Goal: Check status: Check status

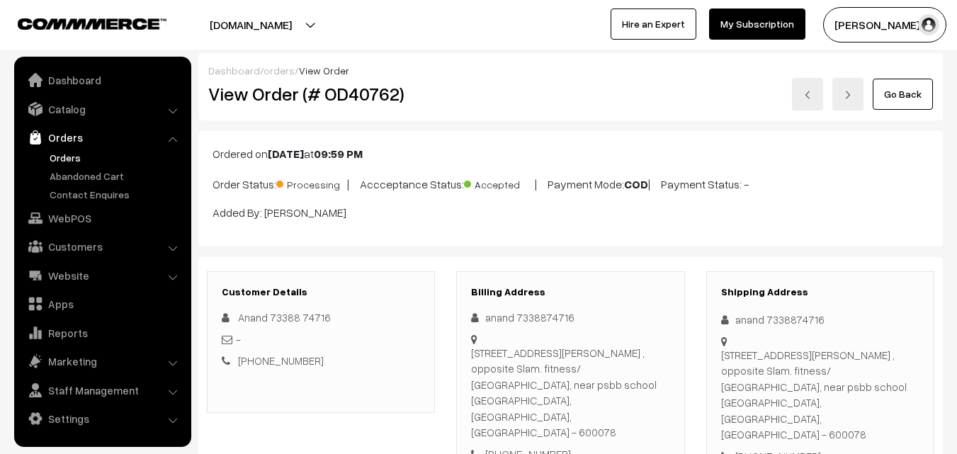
scroll to position [779, 0]
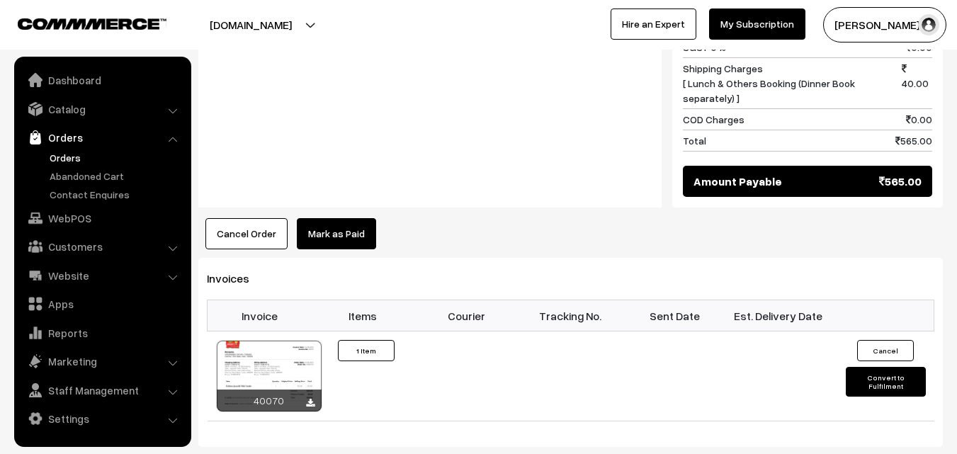
click at [76, 157] on link "Orders" at bounding box center [116, 157] width 140 height 15
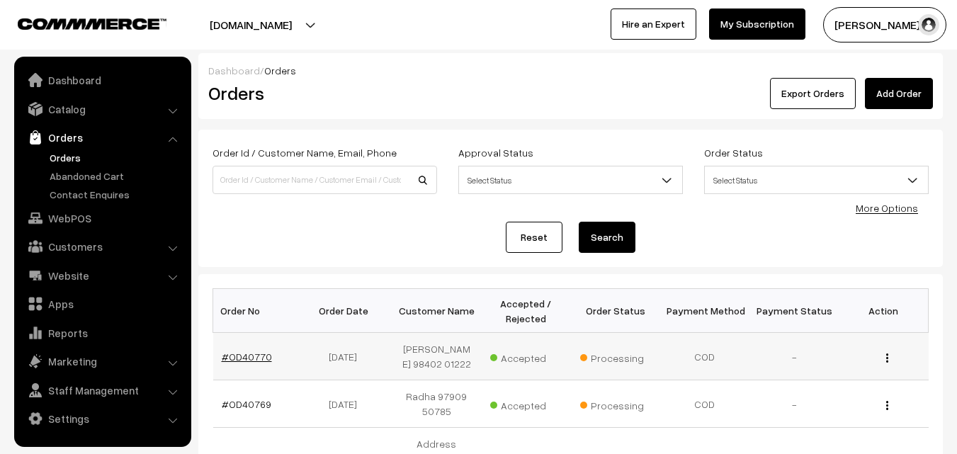
click at [251, 354] on link "#OD40770" at bounding box center [247, 357] width 50 height 12
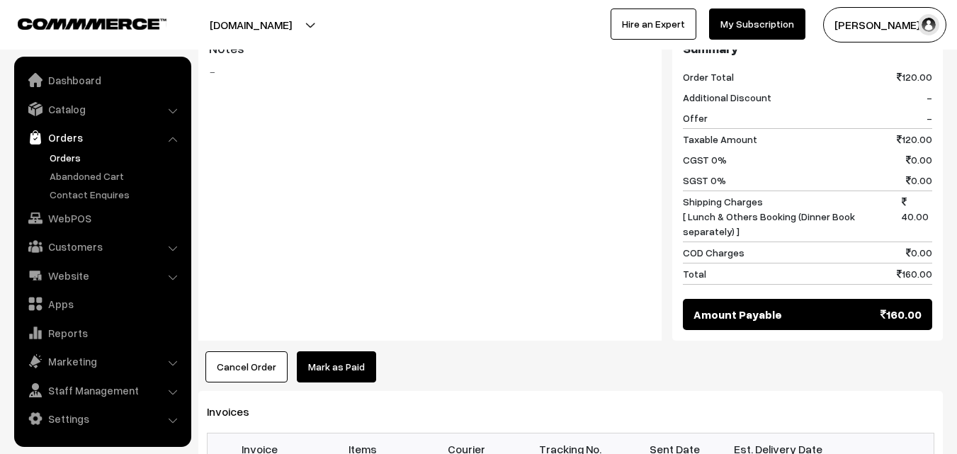
scroll to position [921, 0]
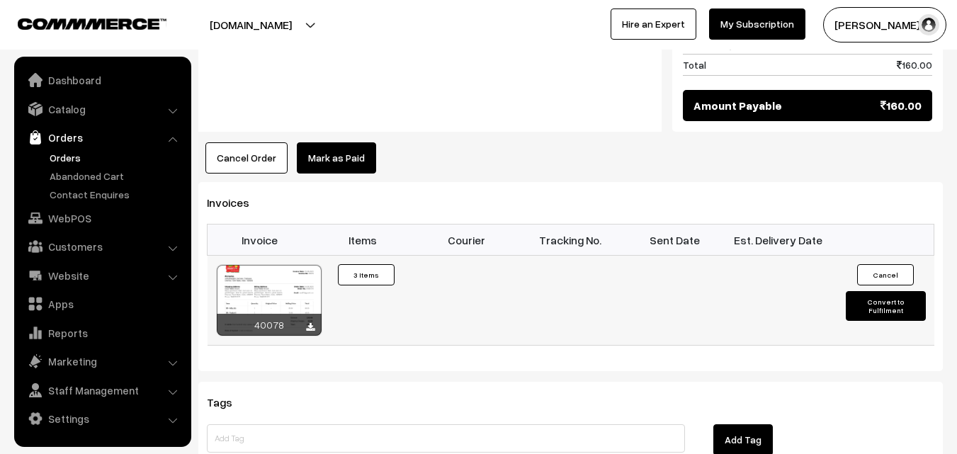
click at [266, 265] on div at bounding box center [269, 300] width 105 height 71
click at [64, 159] on link "Orders" at bounding box center [116, 157] width 140 height 15
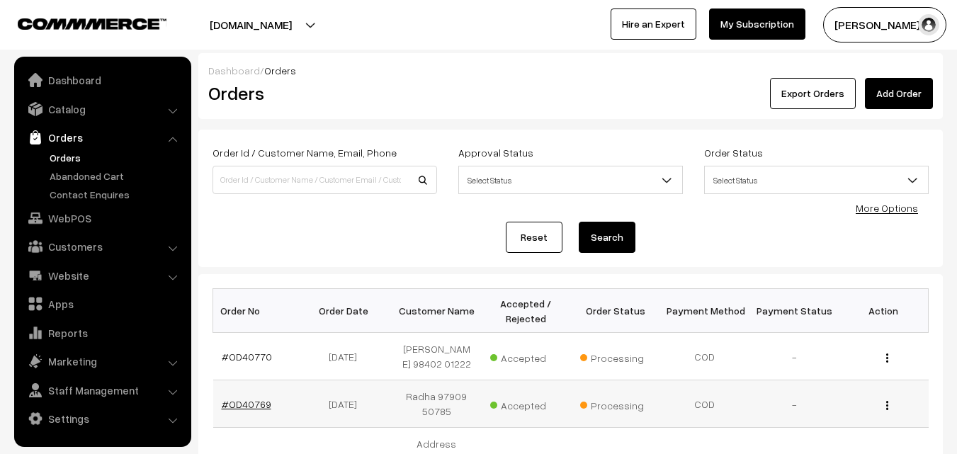
click at [251, 406] on link "#OD40769" at bounding box center [247, 404] width 50 height 12
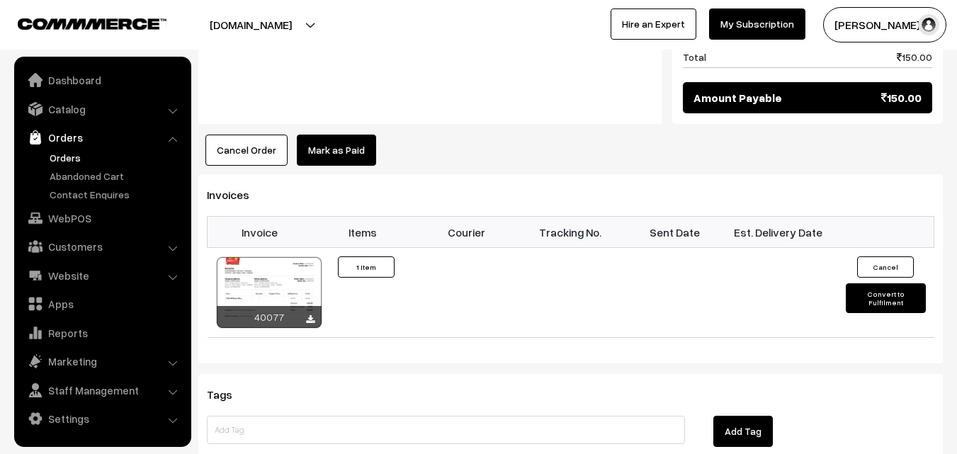
scroll to position [921, 0]
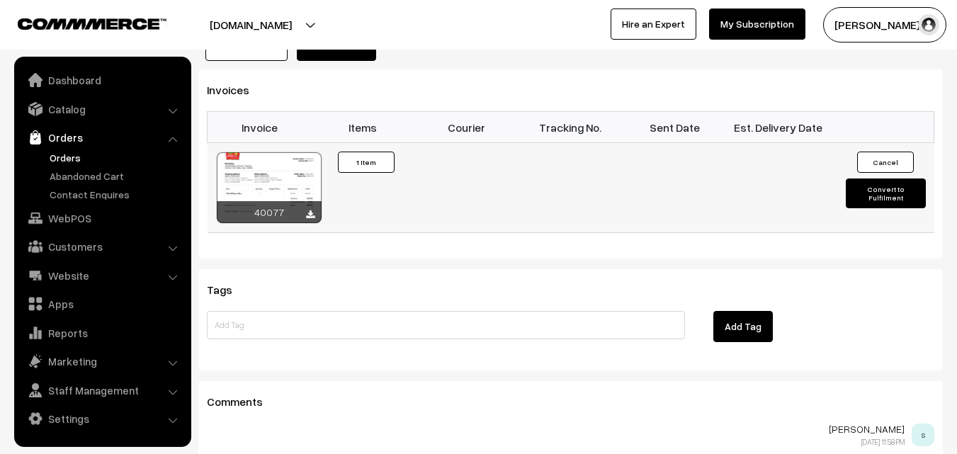
click at [283, 152] on div at bounding box center [269, 187] width 105 height 71
click at [45, 154] on ul "Orders" at bounding box center [103, 176] width 170 height 52
click at [62, 158] on link "Orders" at bounding box center [116, 157] width 140 height 15
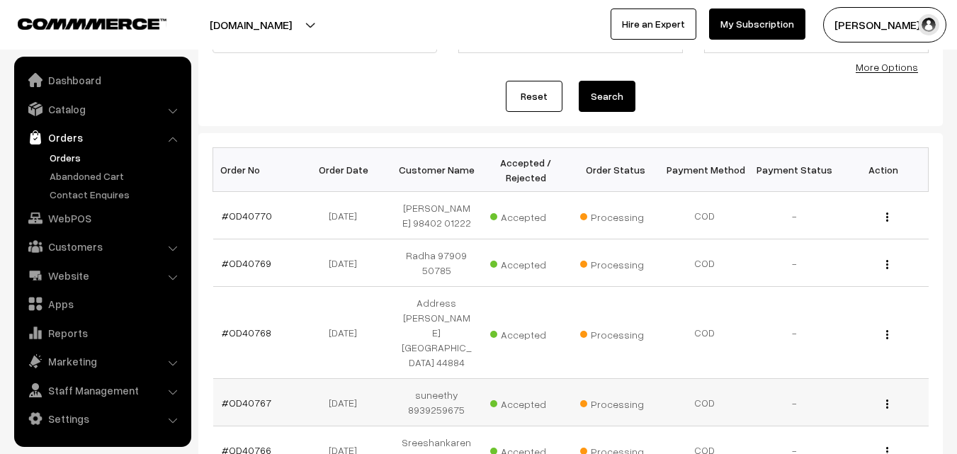
scroll to position [142, 0]
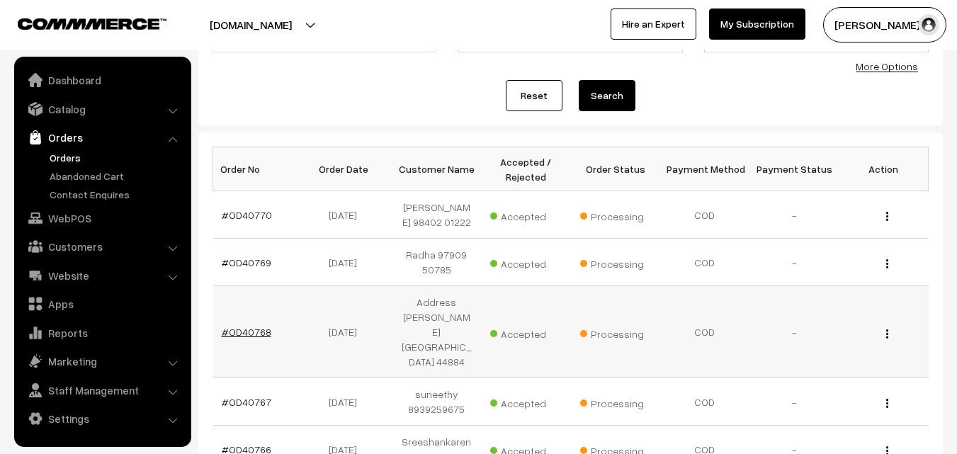
click at [258, 326] on link "#OD40768" at bounding box center [247, 332] width 50 height 12
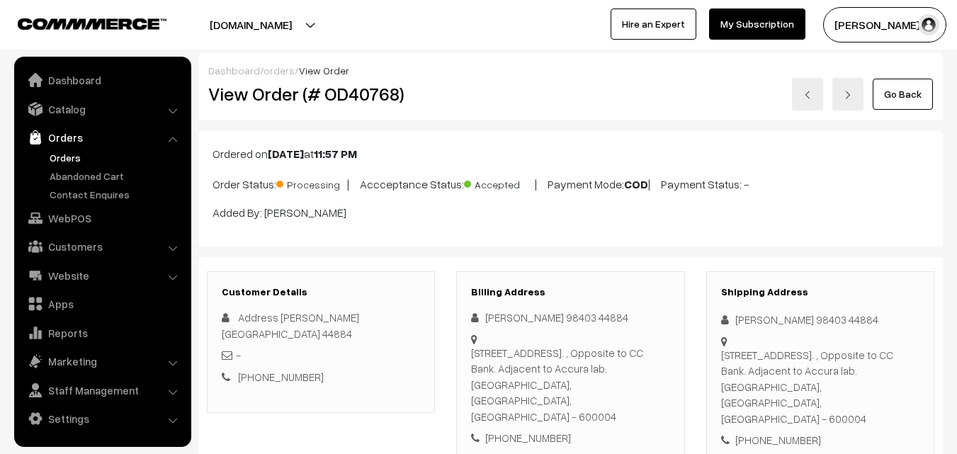
scroll to position [354, 0]
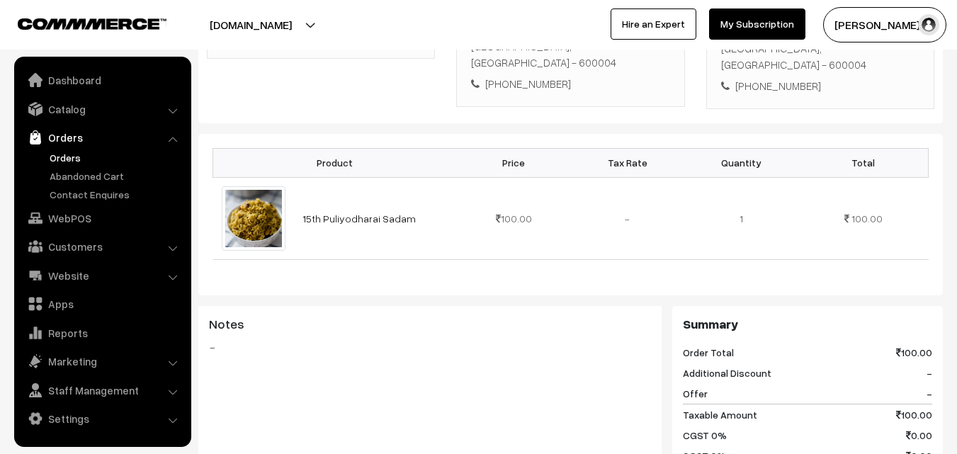
click at [62, 157] on link "Orders" at bounding box center [116, 157] width 140 height 15
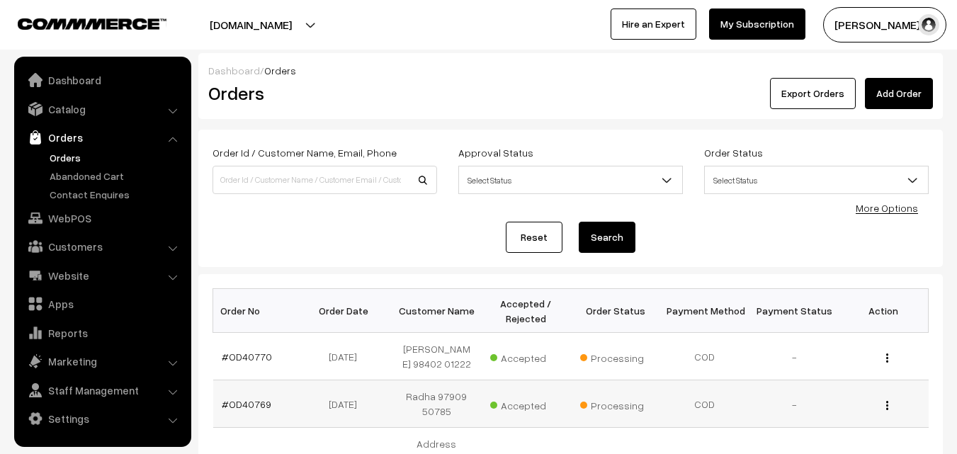
scroll to position [71, 0]
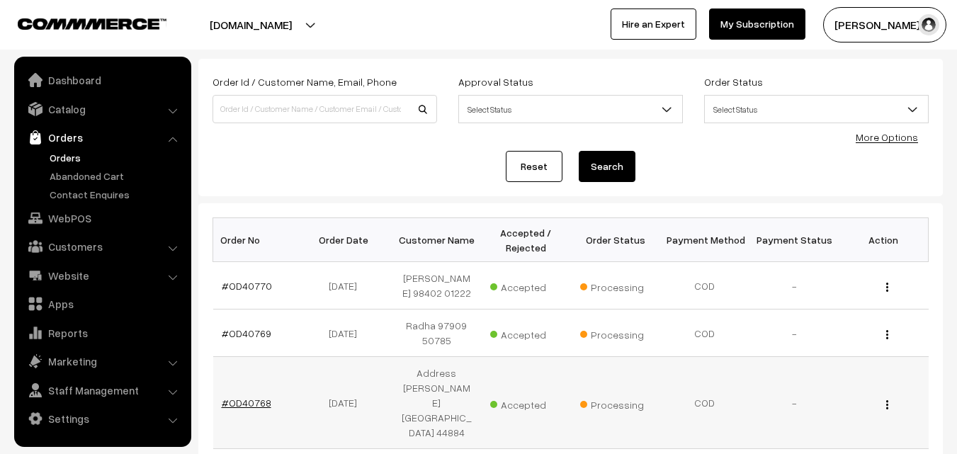
click at [261, 397] on link "#OD40768" at bounding box center [247, 403] width 50 height 12
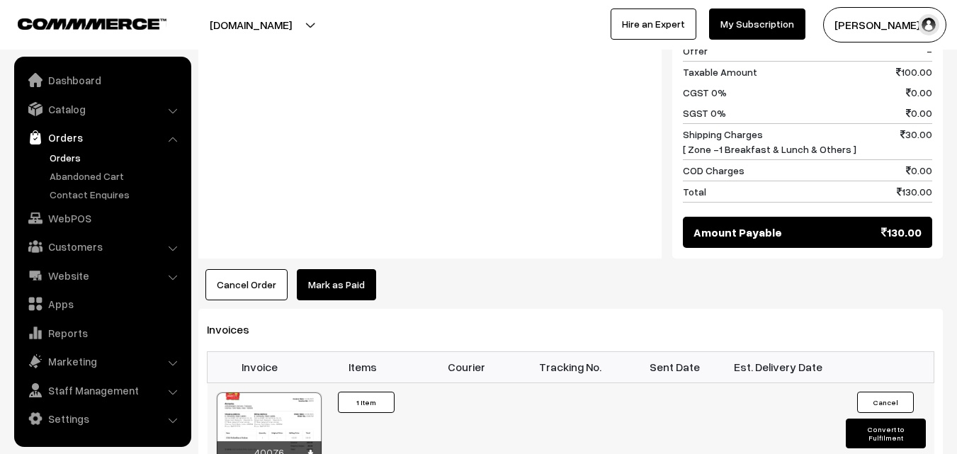
scroll to position [708, 0]
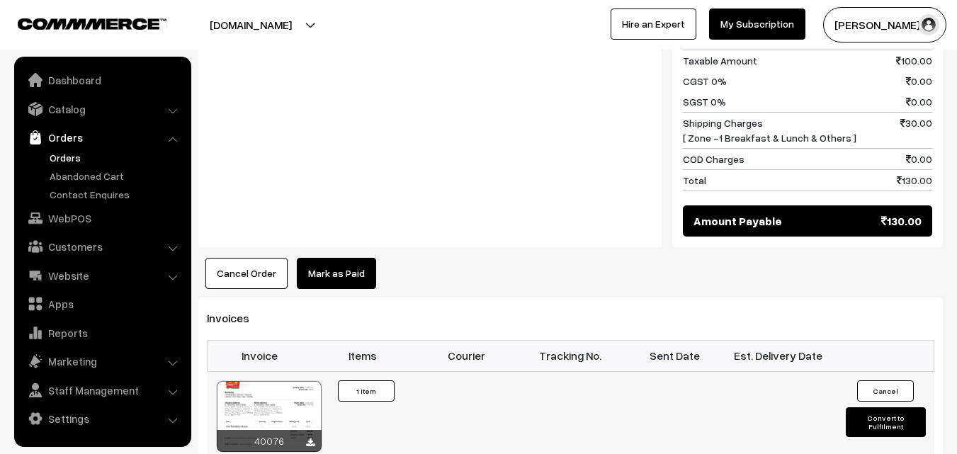
click at [302, 381] on div at bounding box center [269, 416] width 105 height 71
